Goal: Navigation & Orientation: Find specific page/section

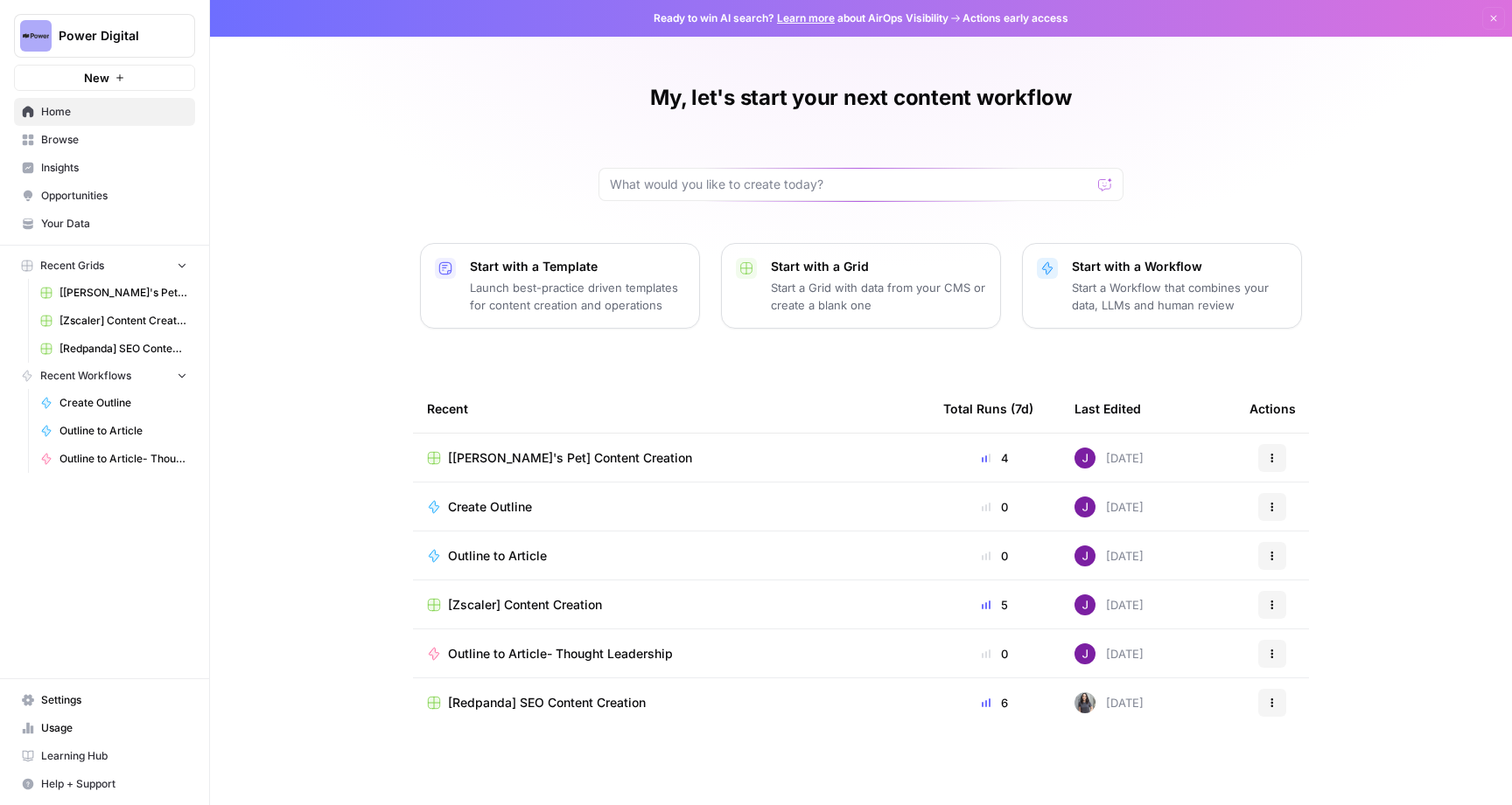
click at [100, 222] on span "Your Data" at bounding box center [115, 224] width 146 height 16
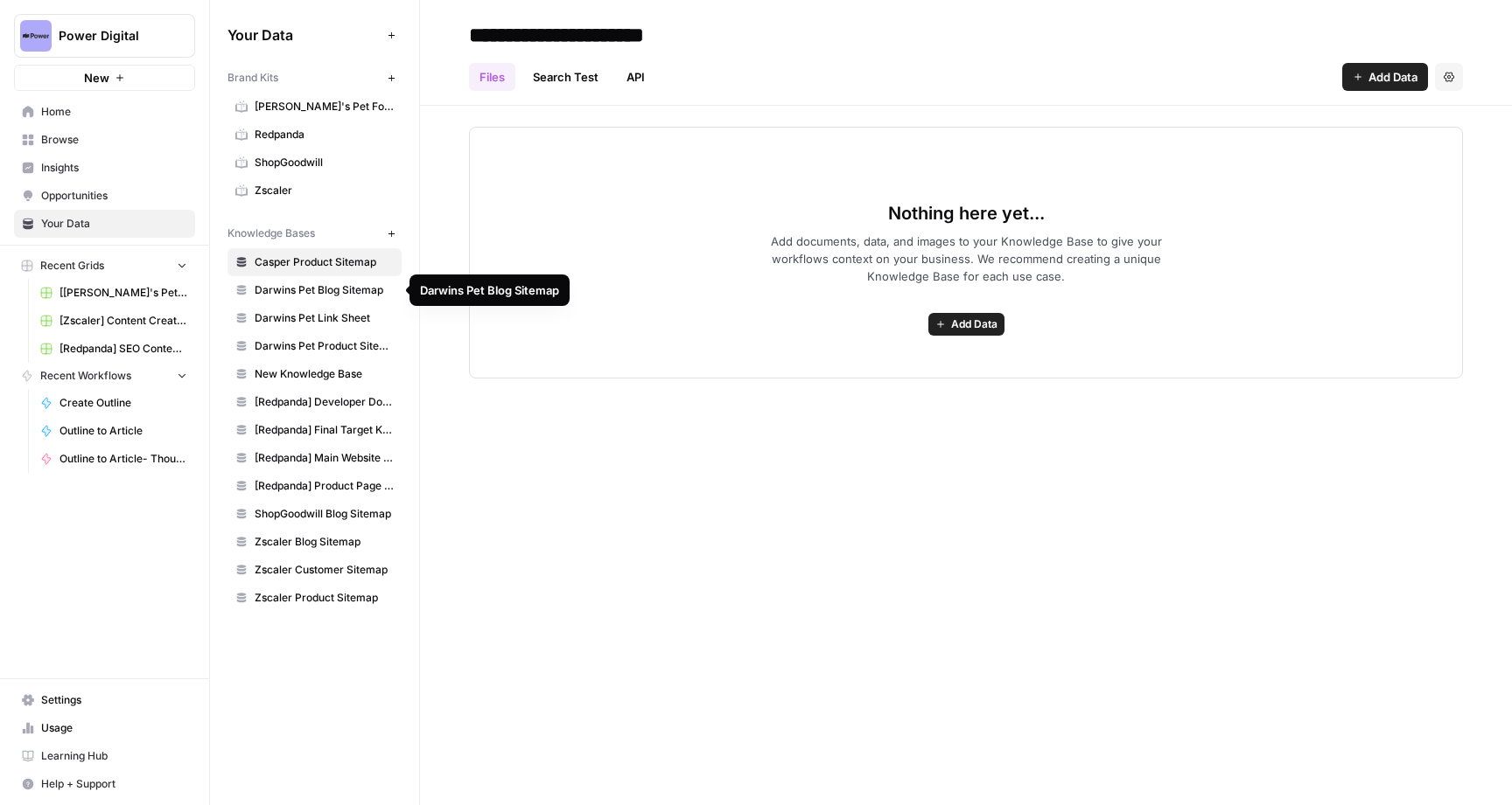
click at [294, 103] on span "[PERSON_NAME]'s Pet Food" at bounding box center [324, 107] width 139 height 16
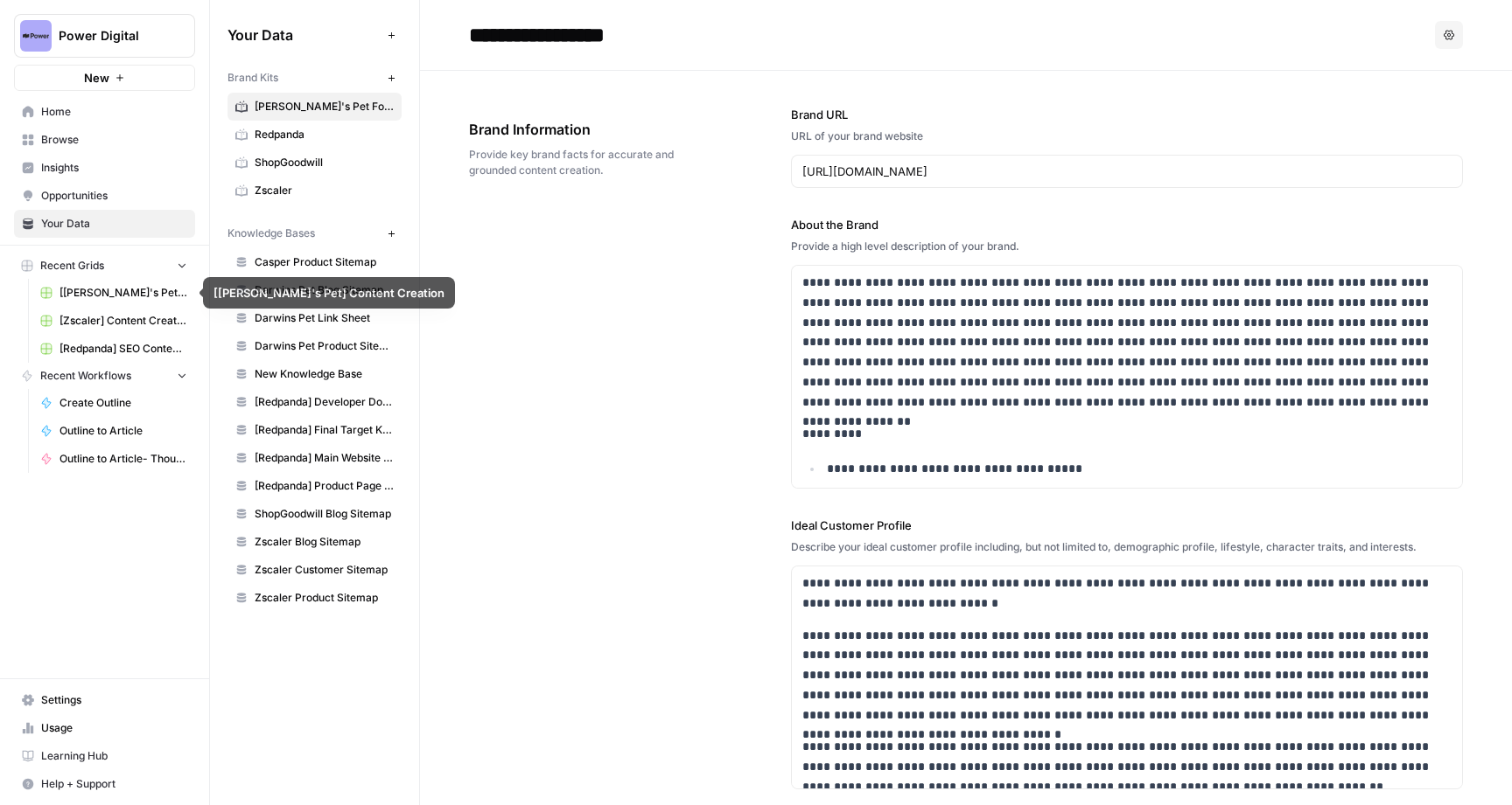
click at [139, 291] on span "[[PERSON_NAME]'s Pet] Content Creation" at bounding box center [123, 293] width 127 height 16
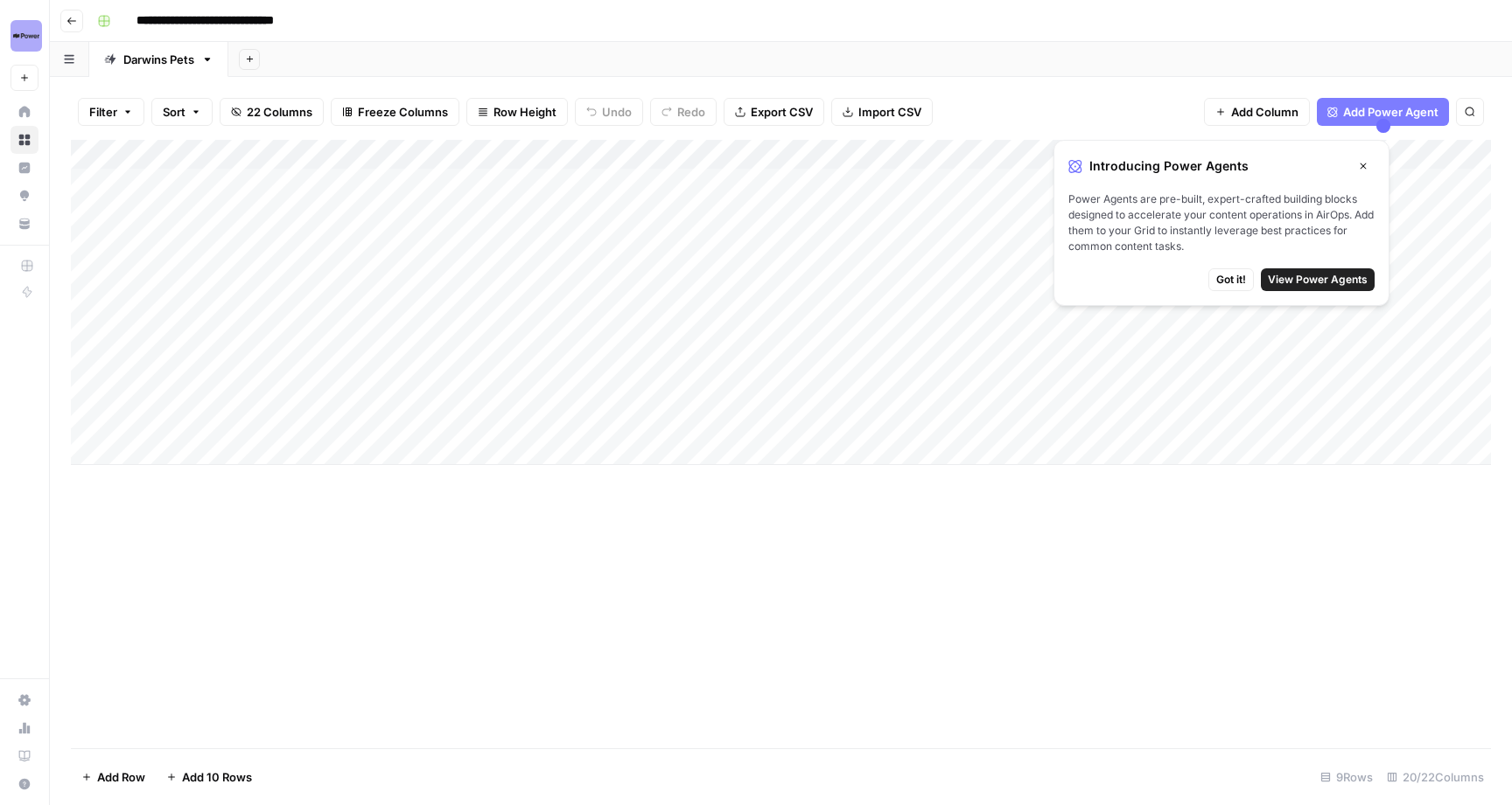
click at [79, 27] on button "Go back" at bounding box center [71, 21] width 23 height 23
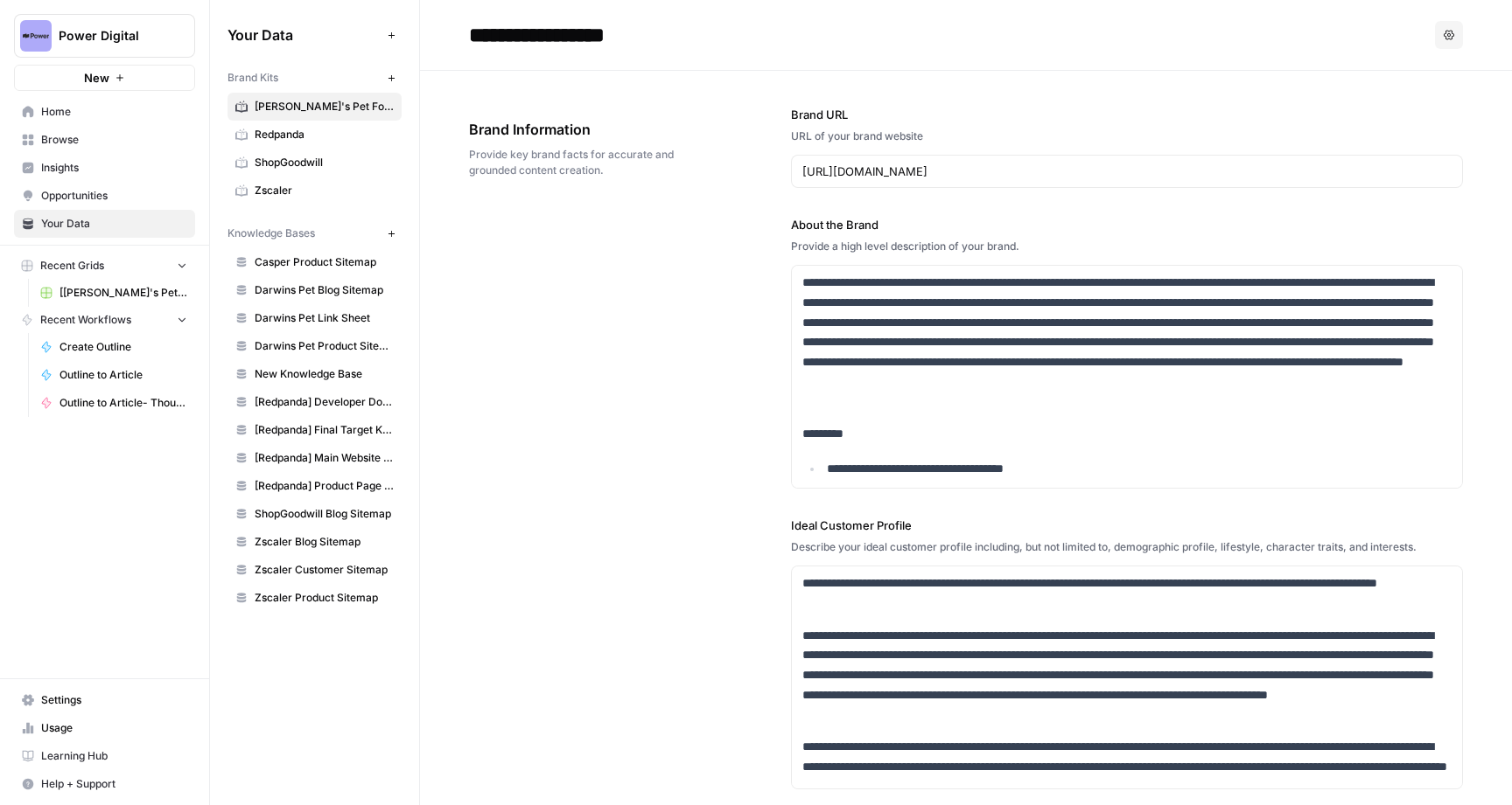
click at [190, 266] on button "Recent Grids" at bounding box center [104, 266] width 181 height 27
click at [187, 266] on icon "button" at bounding box center [182, 266] width 12 height 12
click at [57, 261] on span "Recent Grids" at bounding box center [72, 266] width 64 height 16
click at [185, 269] on icon "button" at bounding box center [182, 265] width 12 height 12
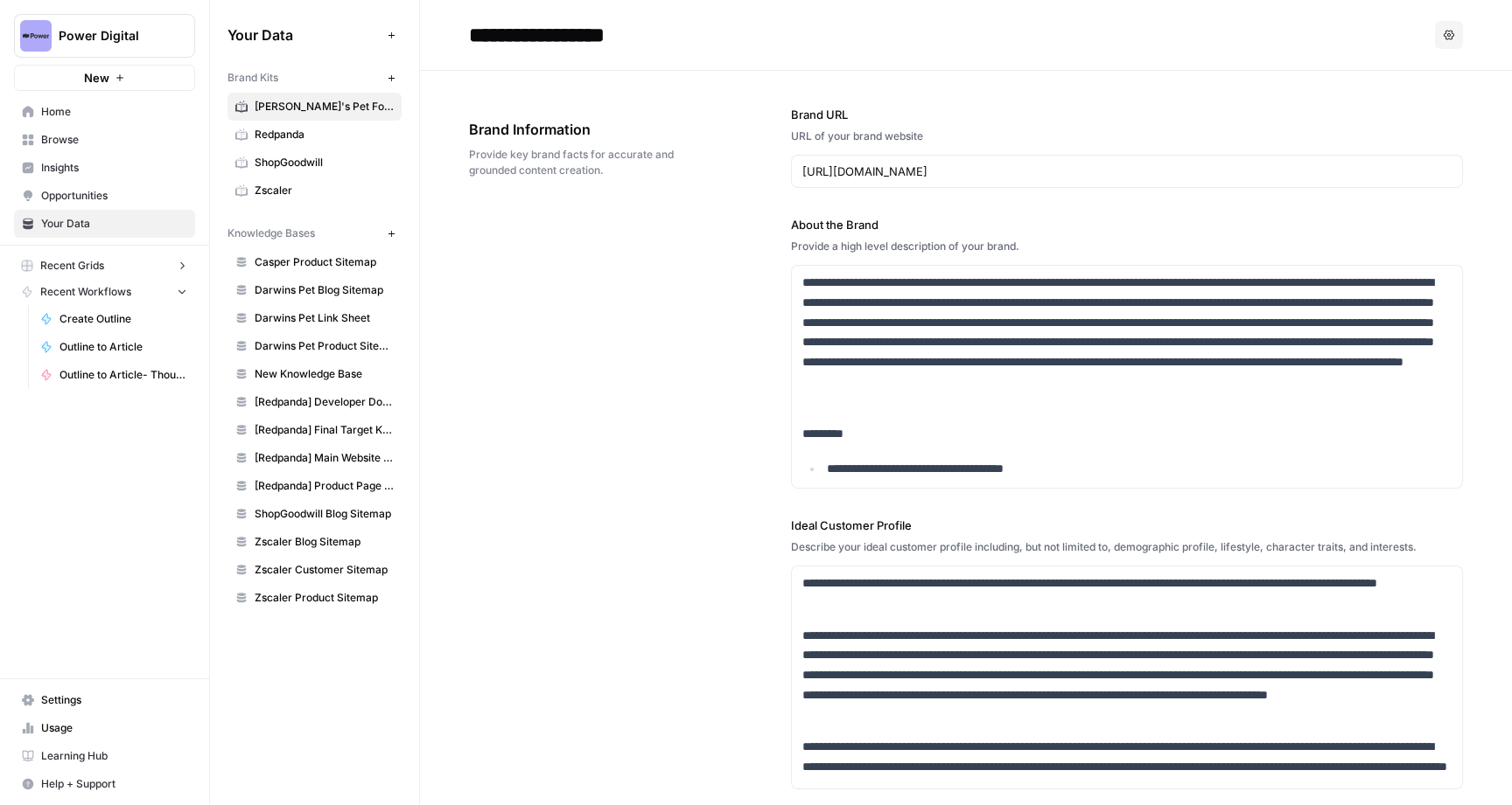
click at [185, 269] on icon "button" at bounding box center [182, 266] width 12 height 12
click at [88, 121] on link "Home" at bounding box center [104, 112] width 181 height 28
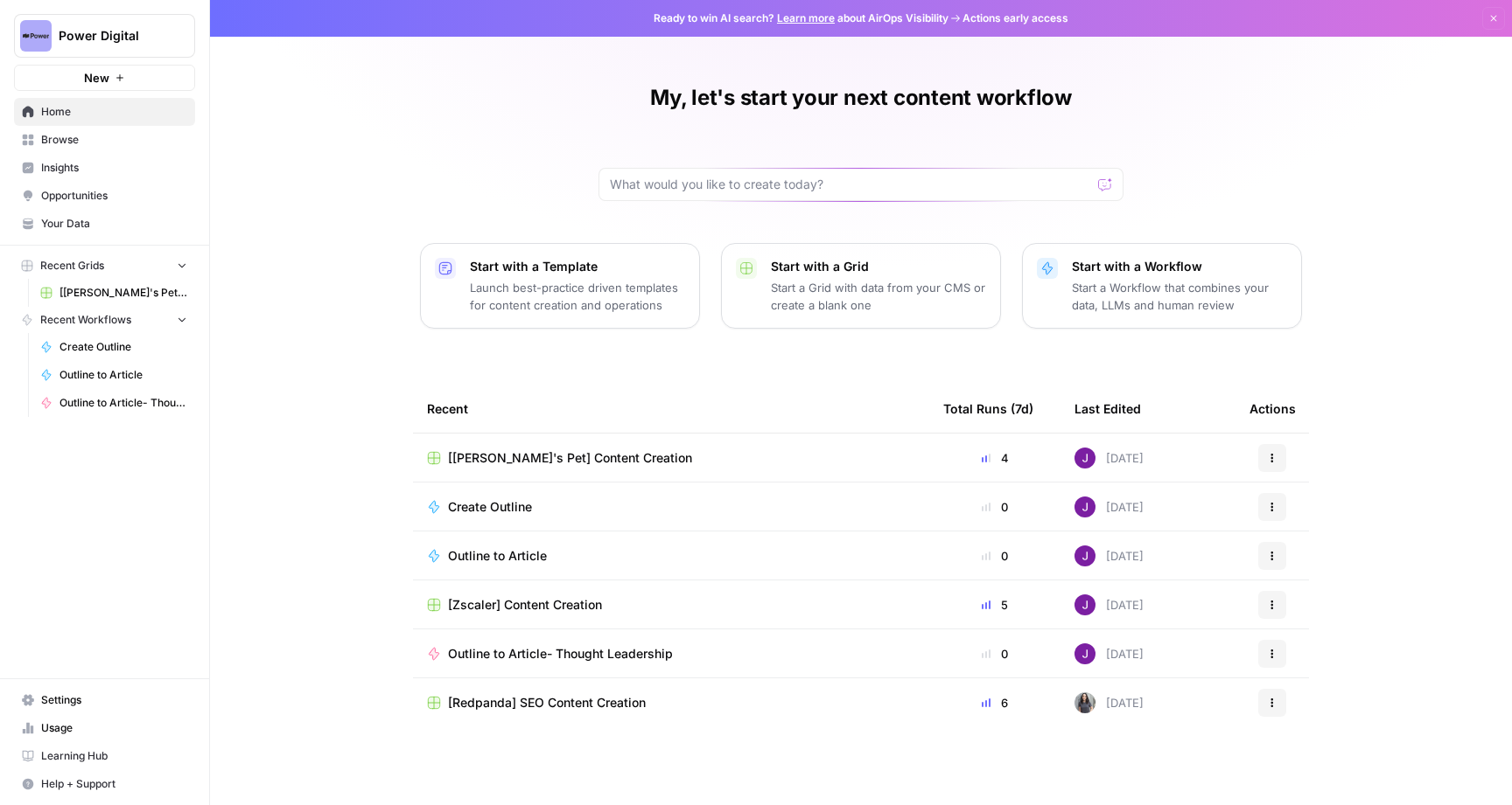
click at [90, 133] on span "Browse" at bounding box center [115, 140] width 146 height 16
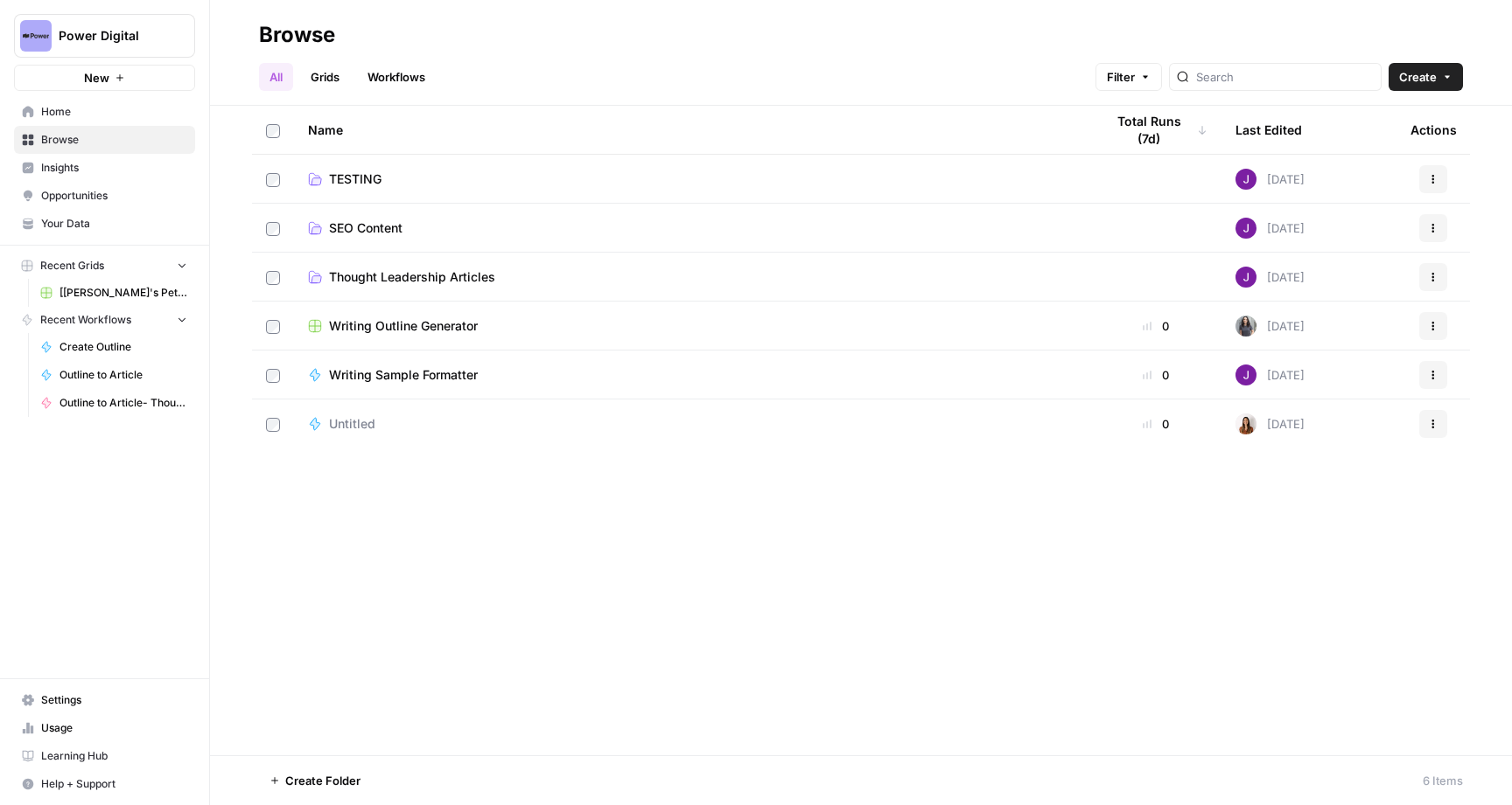
click at [326, 77] on link "Grids" at bounding box center [325, 77] width 49 height 28
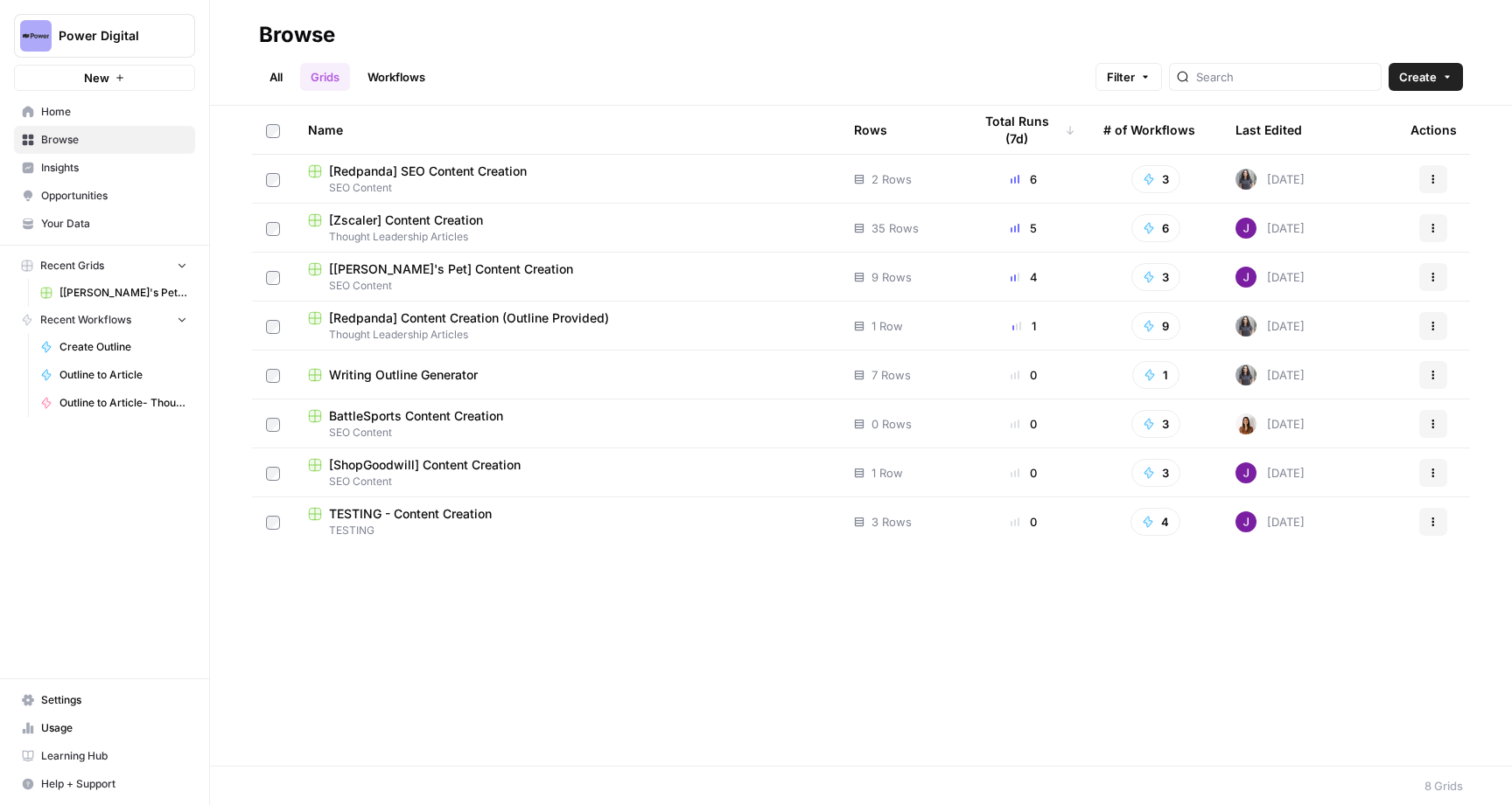
click at [132, 30] on span "Power Digital" at bounding box center [111, 36] width 106 height 18
click at [149, 140] on div "Power Digital" at bounding box center [158, 130] width 266 height 21
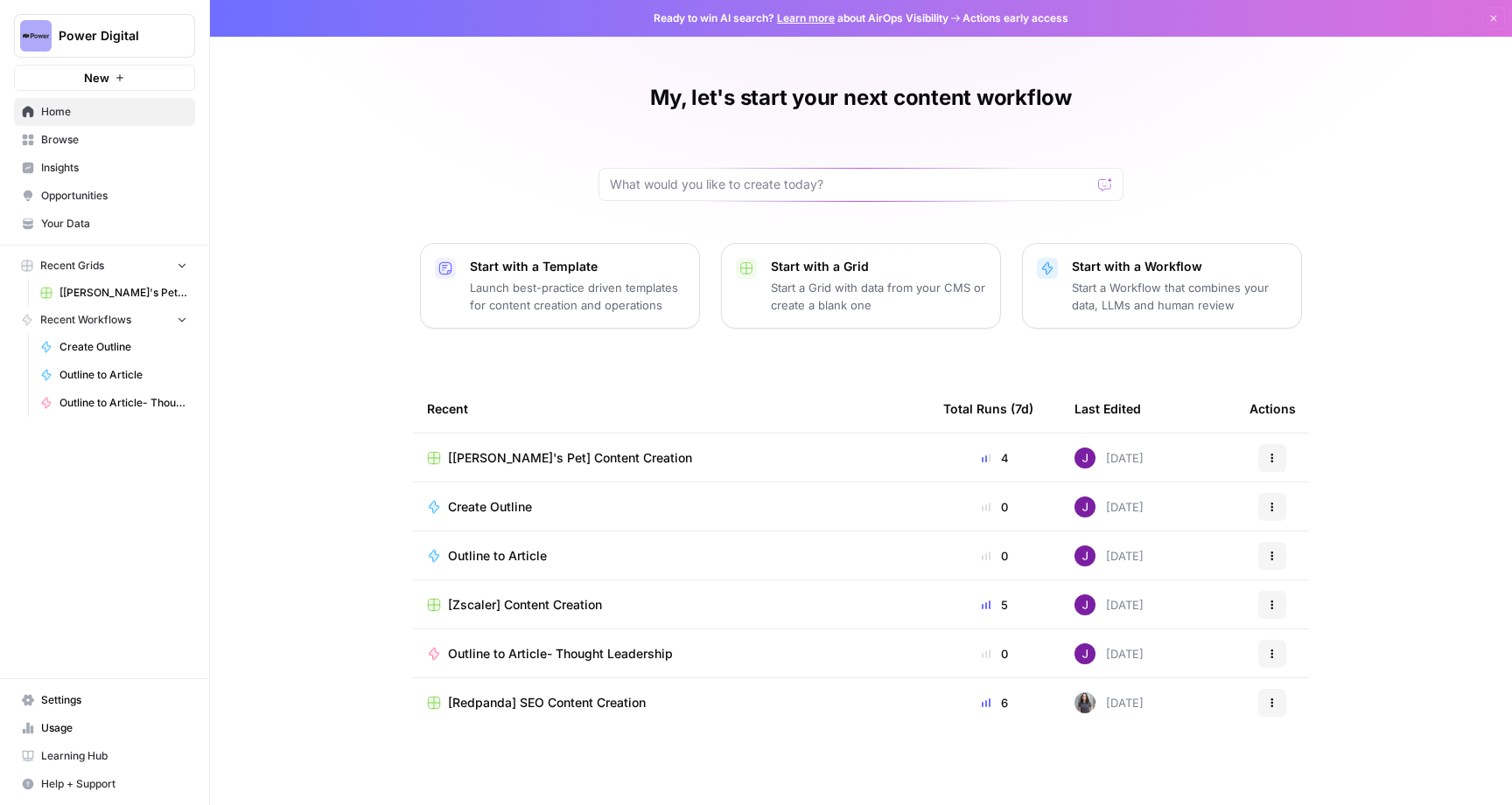
click at [100, 134] on span "Browse" at bounding box center [115, 140] width 146 height 16
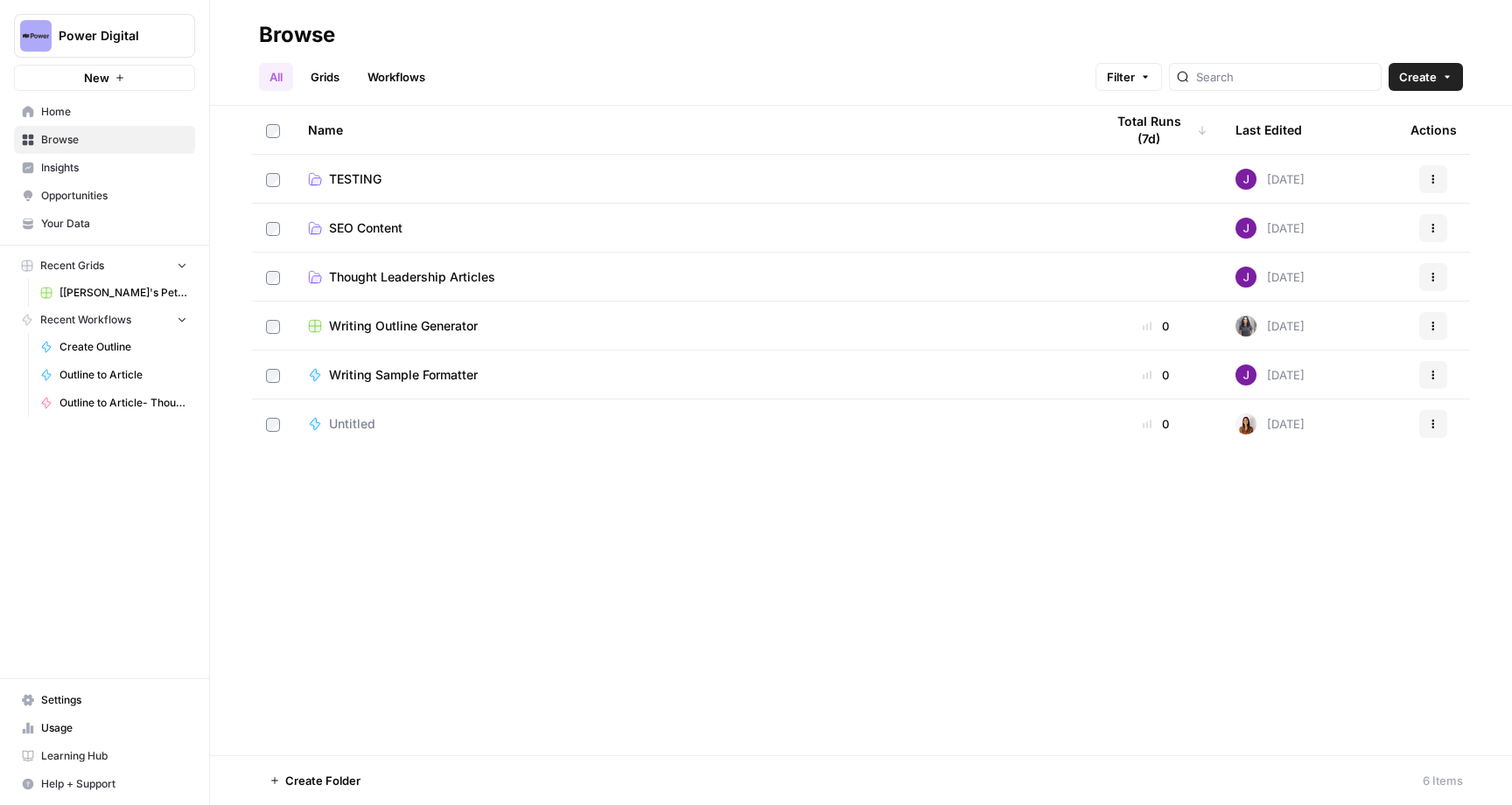
click at [324, 72] on link "Grids" at bounding box center [325, 77] width 49 height 28
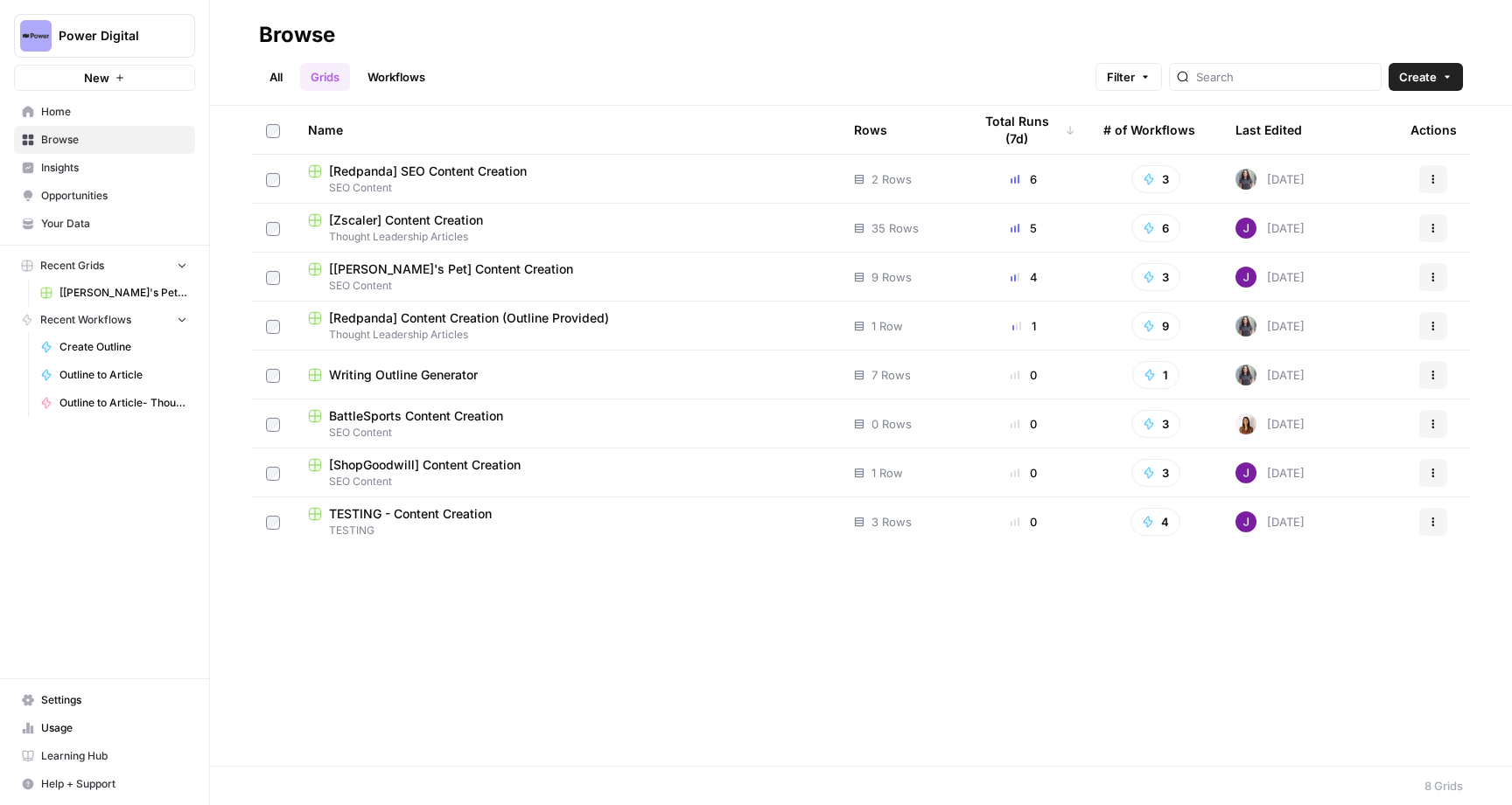
click at [755, 379] on div "Writing Outline Generator" at bounding box center [567, 375] width 518 height 18
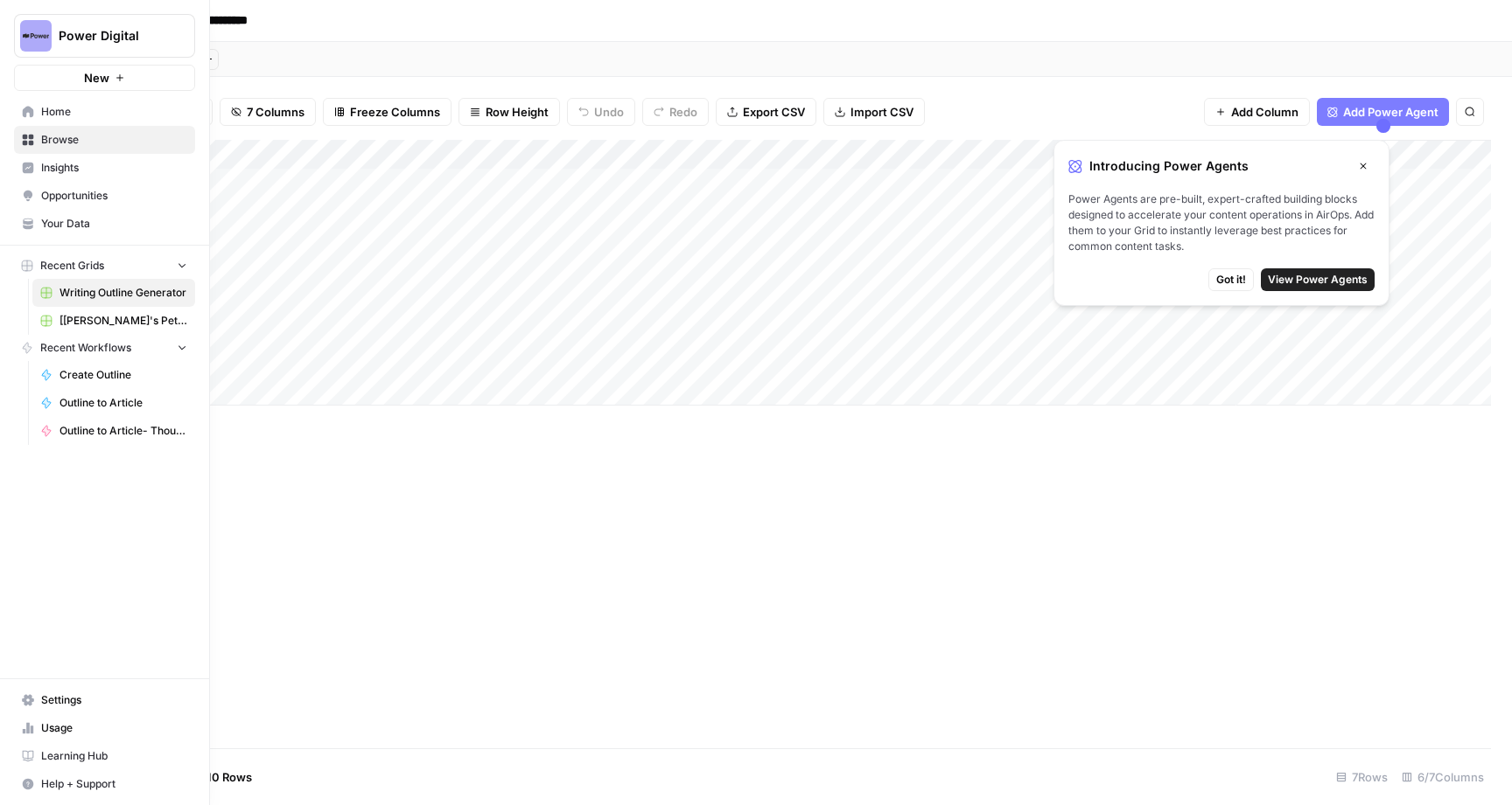
click at [29, 133] on icon at bounding box center [28, 139] width 12 height 12
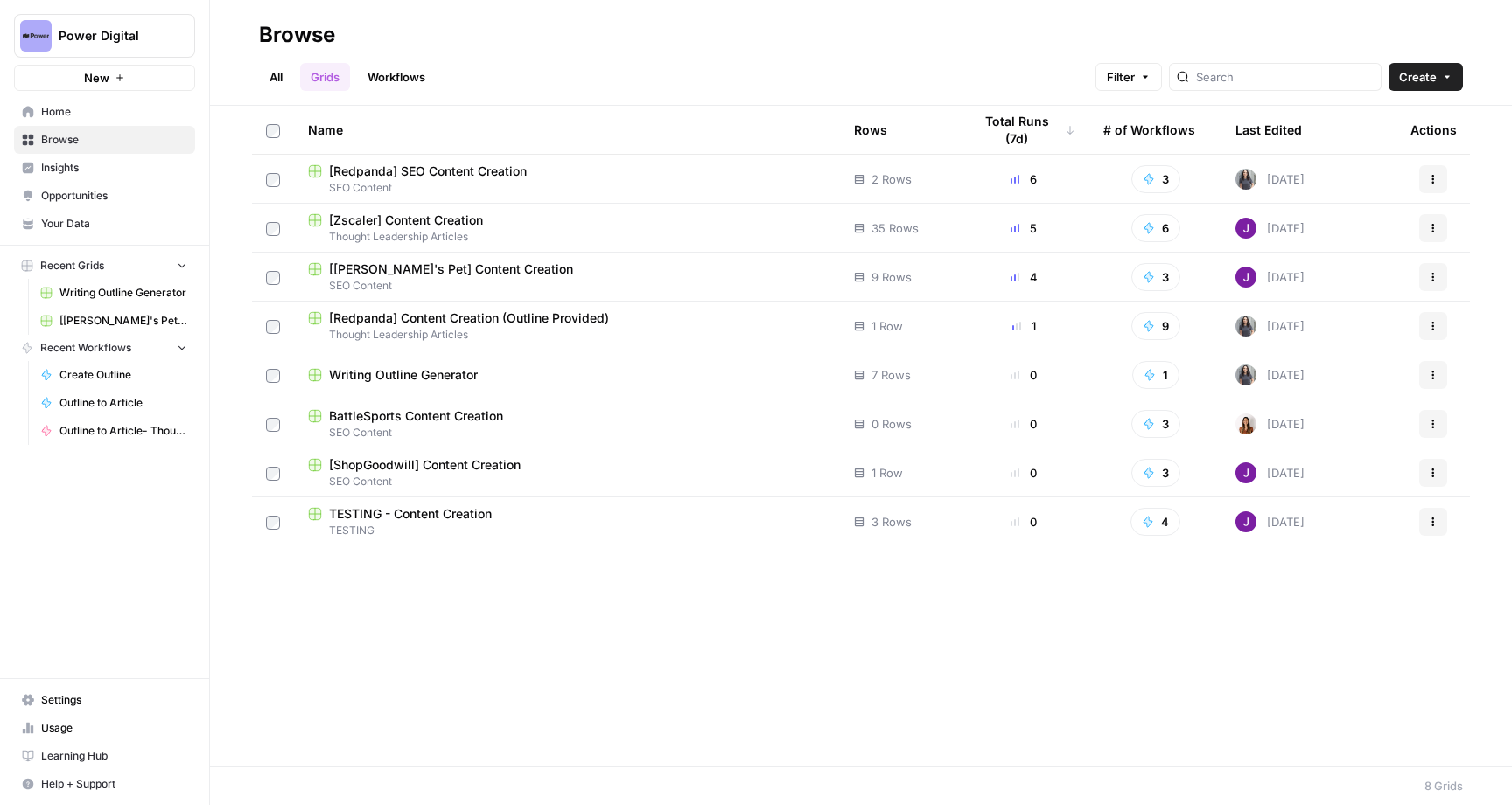
click at [437, 792] on footer "8 Grids" at bounding box center [860, 785] width 1302 height 40
